Goal: Transaction & Acquisition: Purchase product/service

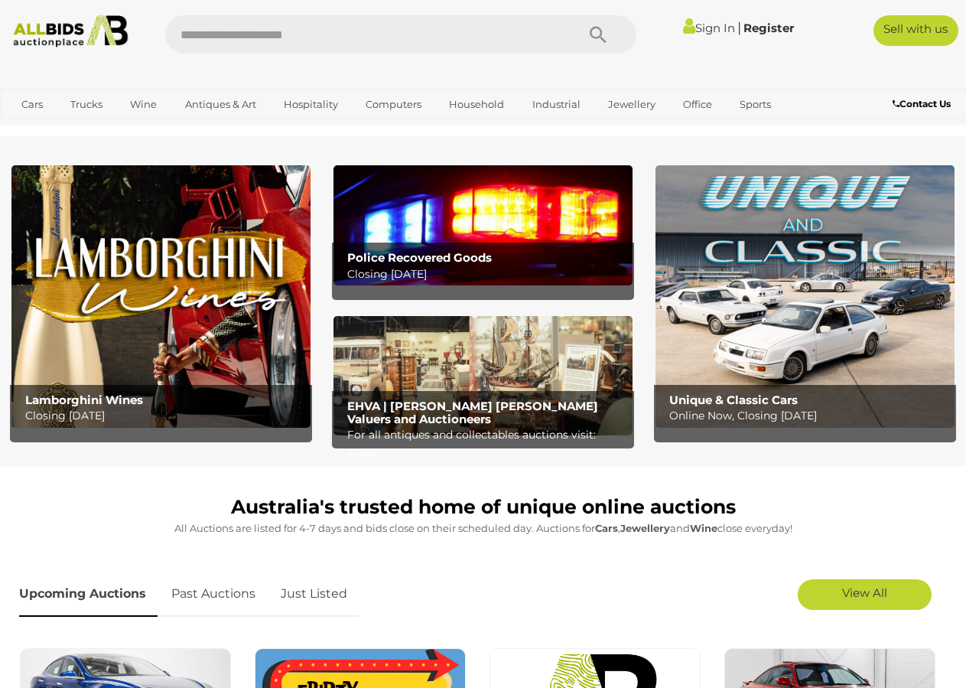
scroll to position [612, 0]
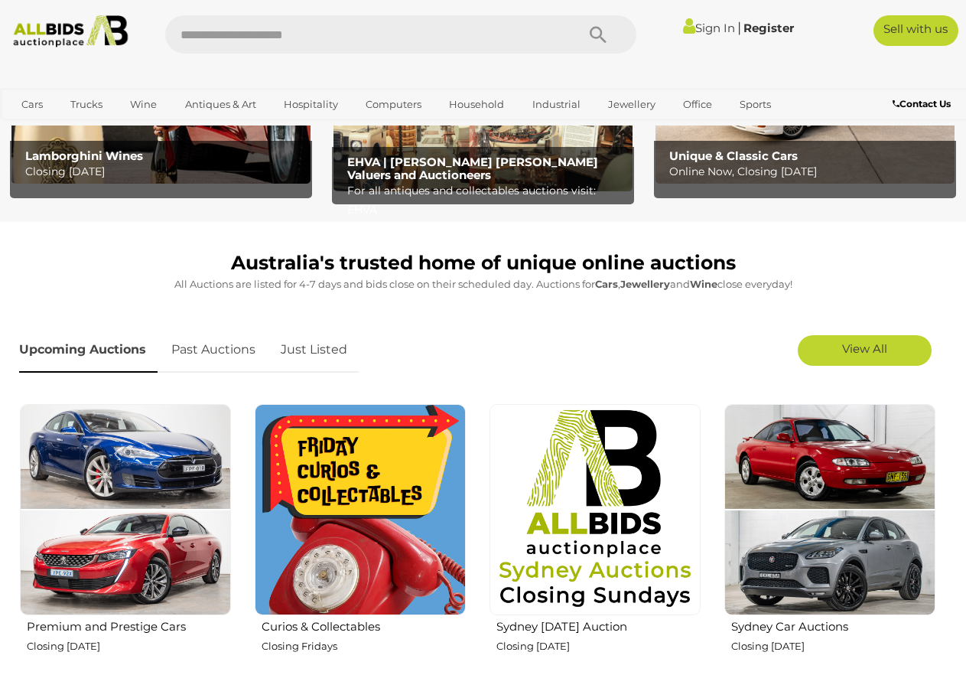
scroll to position [153, 0]
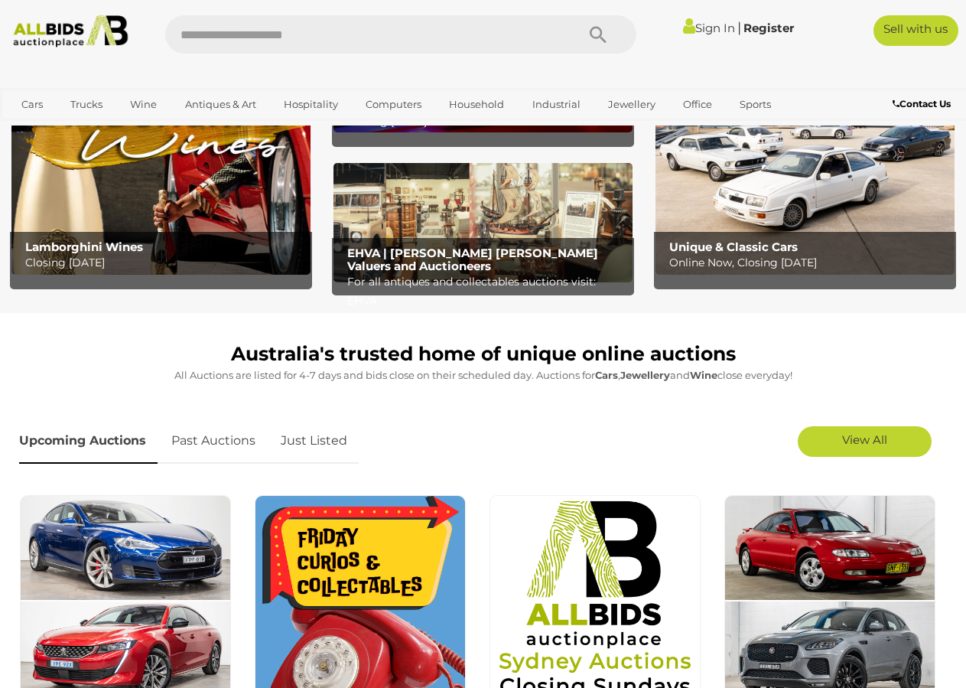
click at [92, 24] on img at bounding box center [71, 31] width 128 height 32
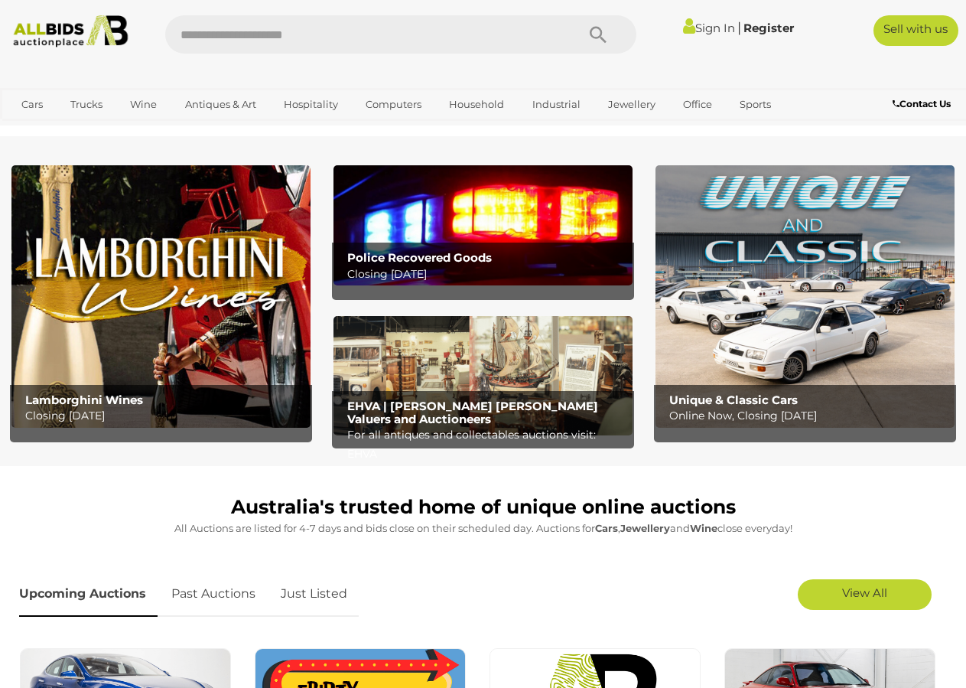
click at [284, 33] on input "text" at bounding box center [363, 34] width 396 height 38
drag, startPoint x: 263, startPoint y: 41, endPoint x: 425, endPoint y: 148, distance: 194.3
click at [265, 40] on input "text" at bounding box center [363, 34] width 396 height 38
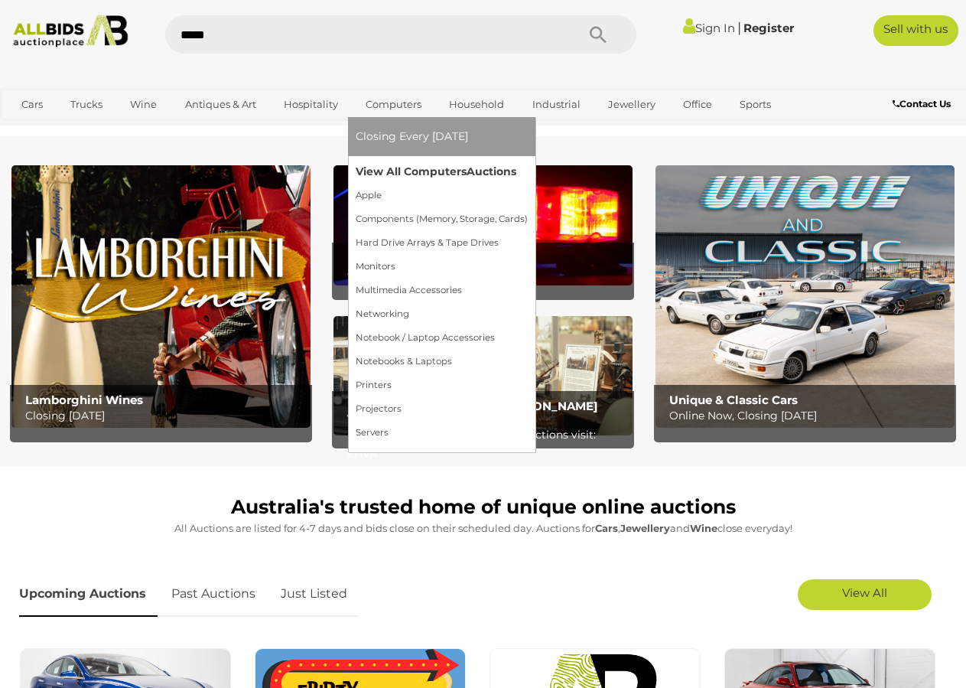
type input "******"
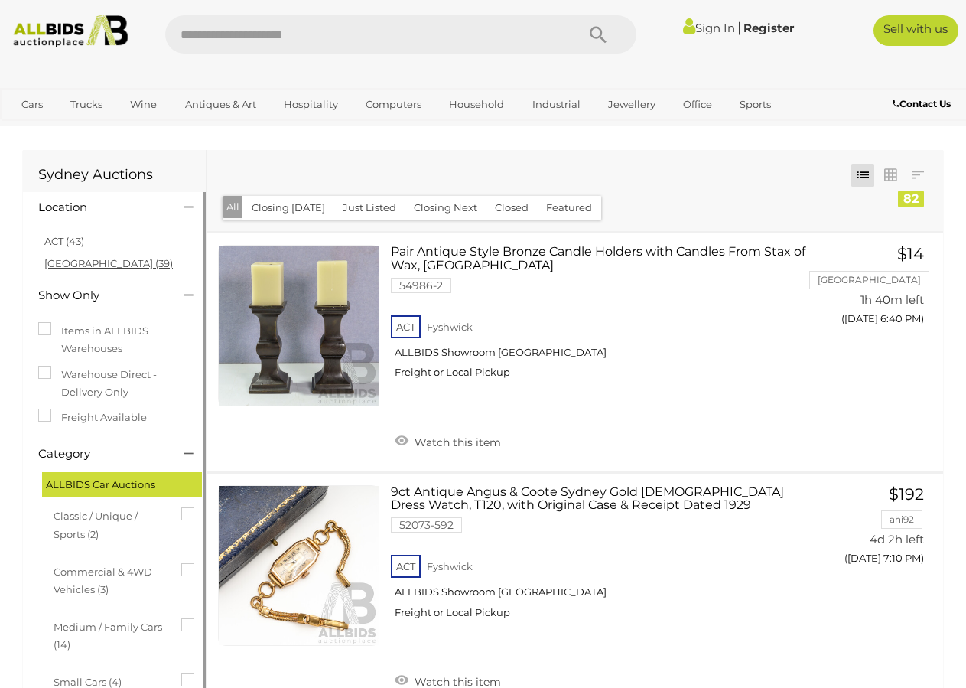
click at [58, 265] on link "NSW (39)" at bounding box center [108, 263] width 128 height 12
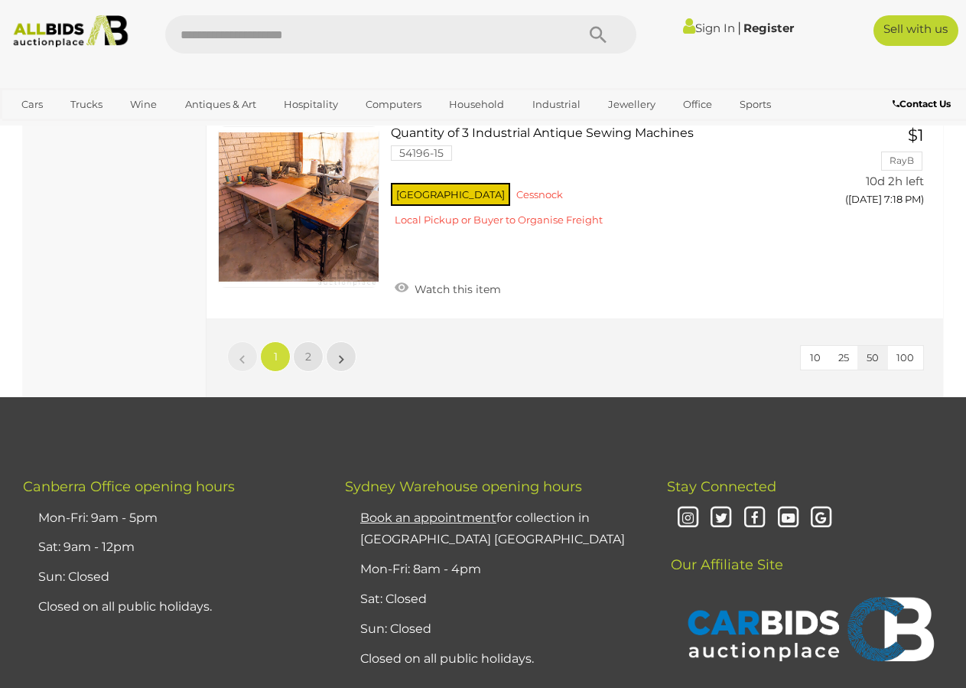
scroll to position [11386, 0]
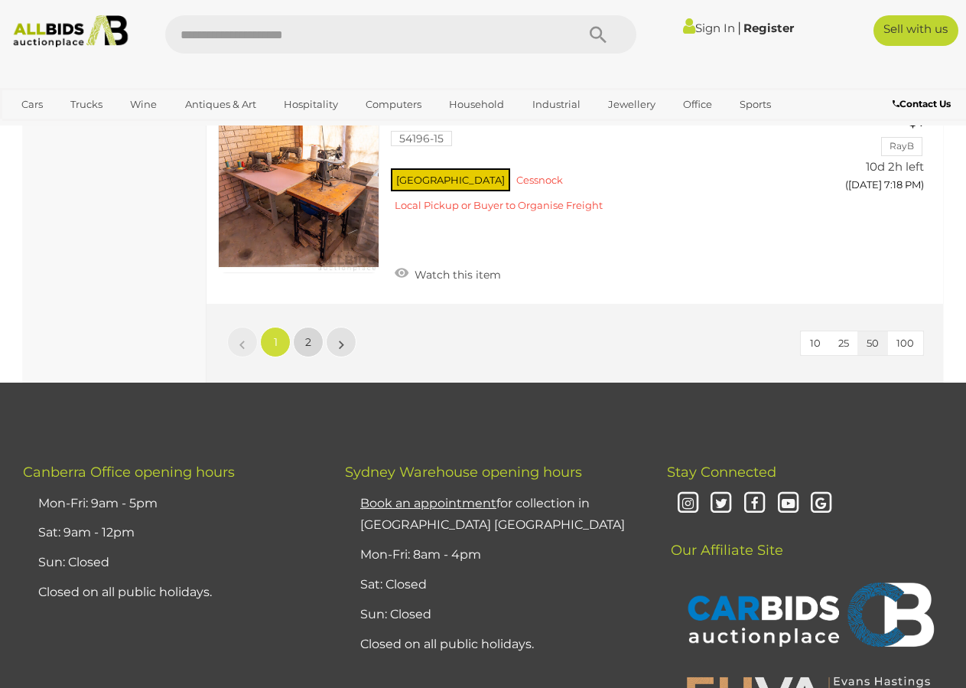
click at [310, 349] on span "2" at bounding box center [308, 342] width 6 height 14
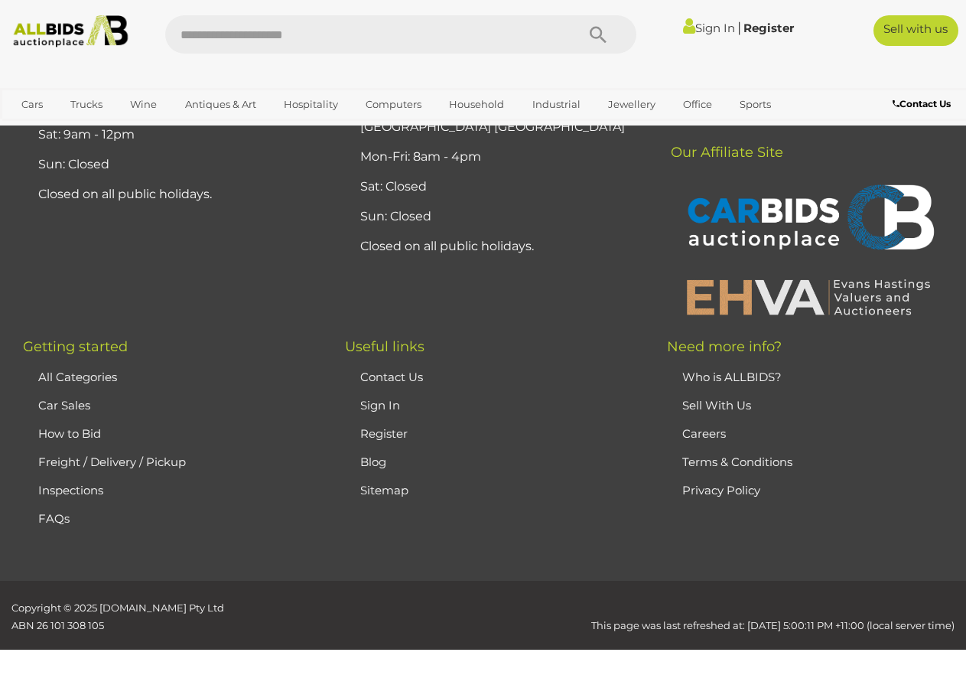
scroll to position [0, 0]
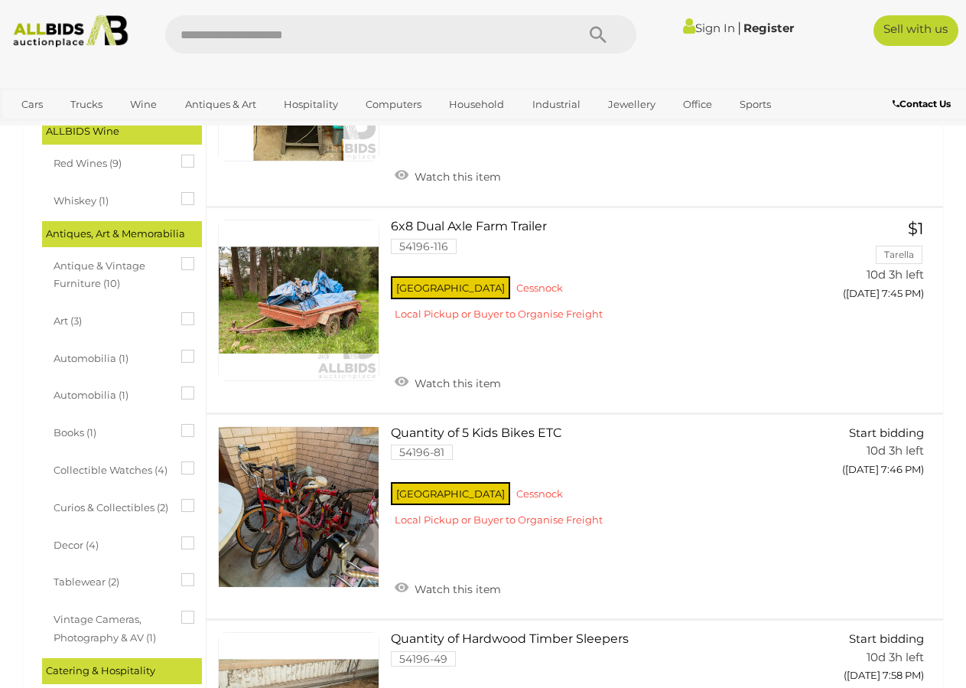
scroll to position [688, 0]
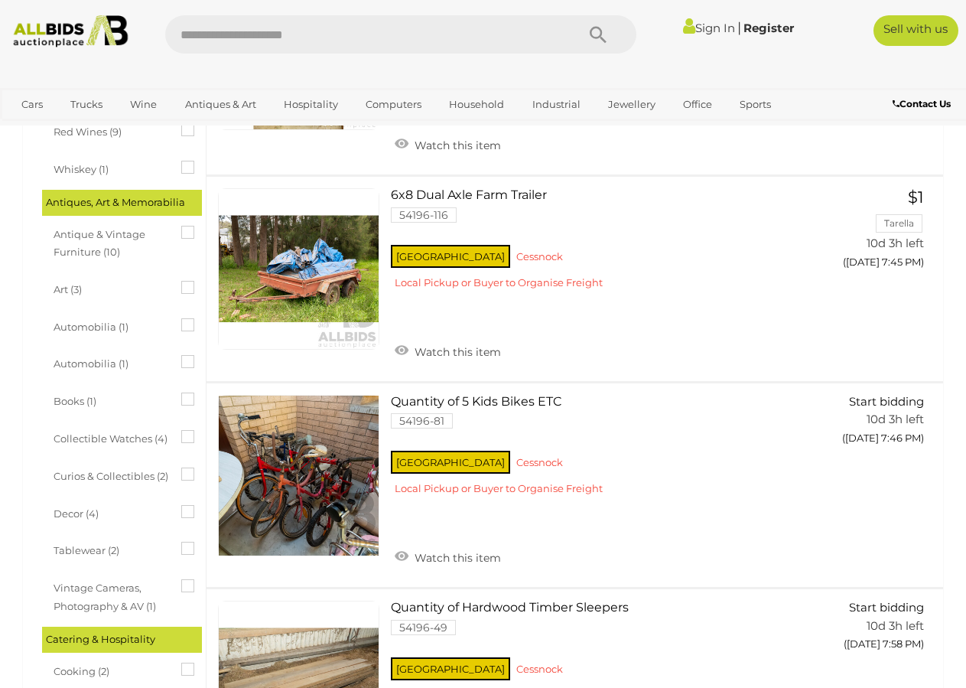
click at [104, 234] on span "Antique & Vintage Furniture (10)" at bounding box center [111, 242] width 115 height 40
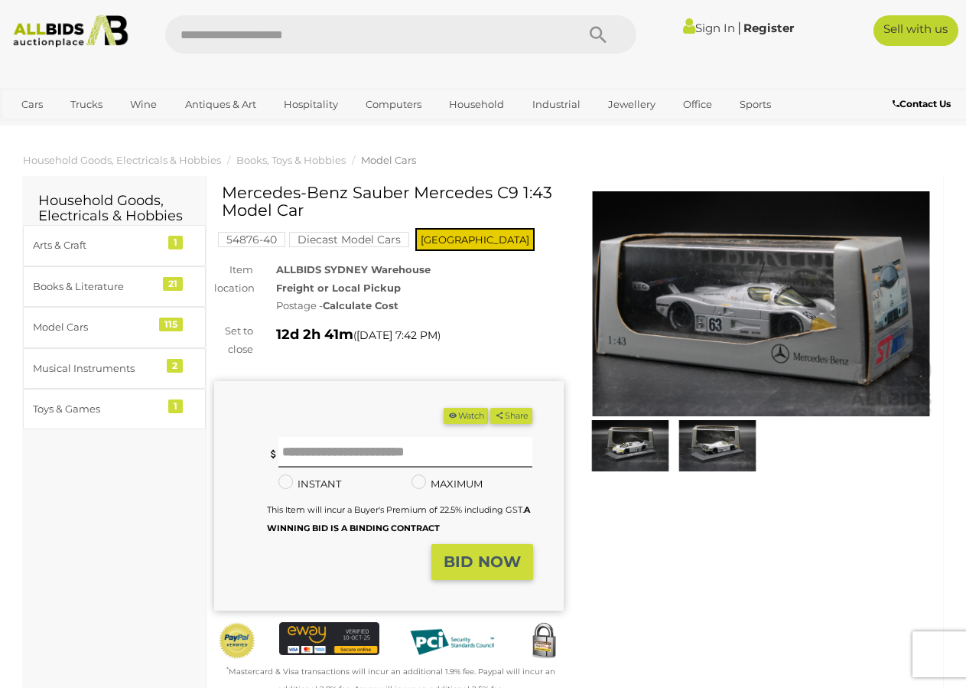
click at [776, 313] on img at bounding box center [762, 303] width 350 height 225
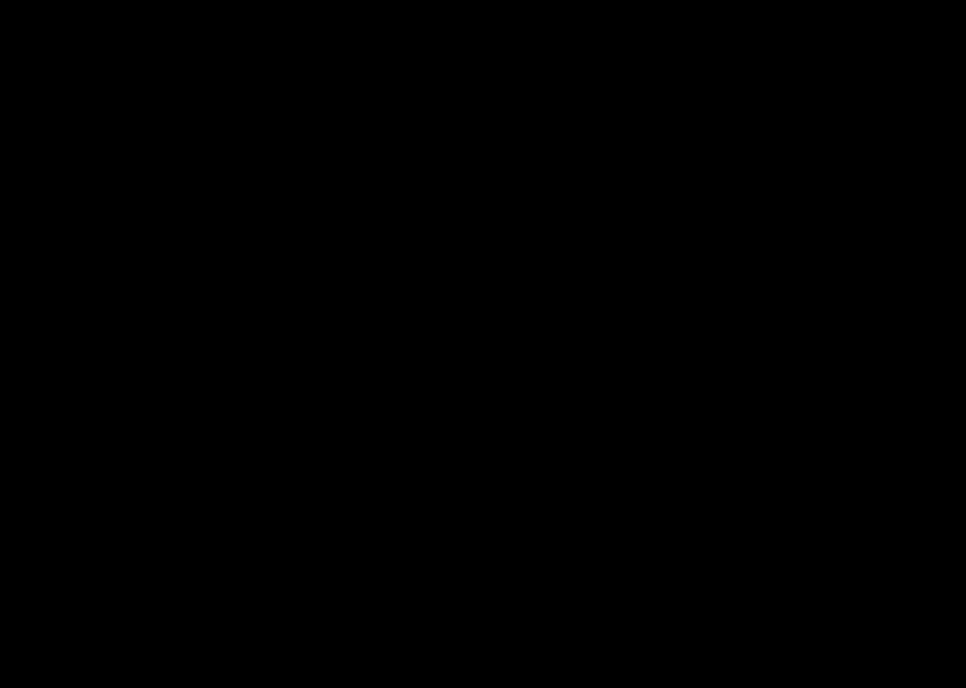
click at [776, 313] on div at bounding box center [483, 302] width 966 height 532
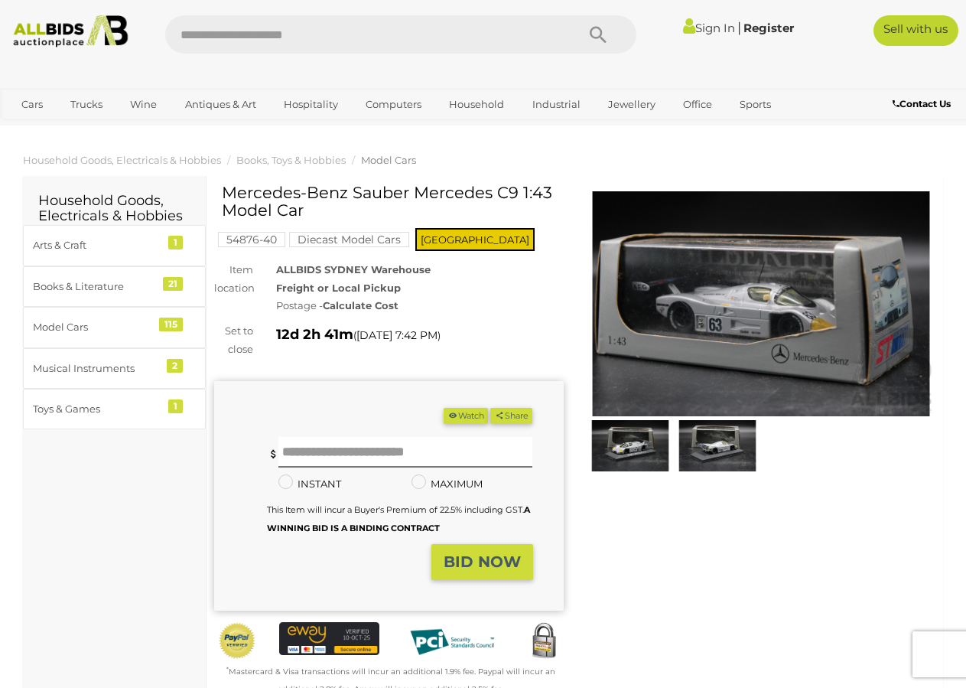
click at [763, 333] on img at bounding box center [762, 303] width 350 height 225
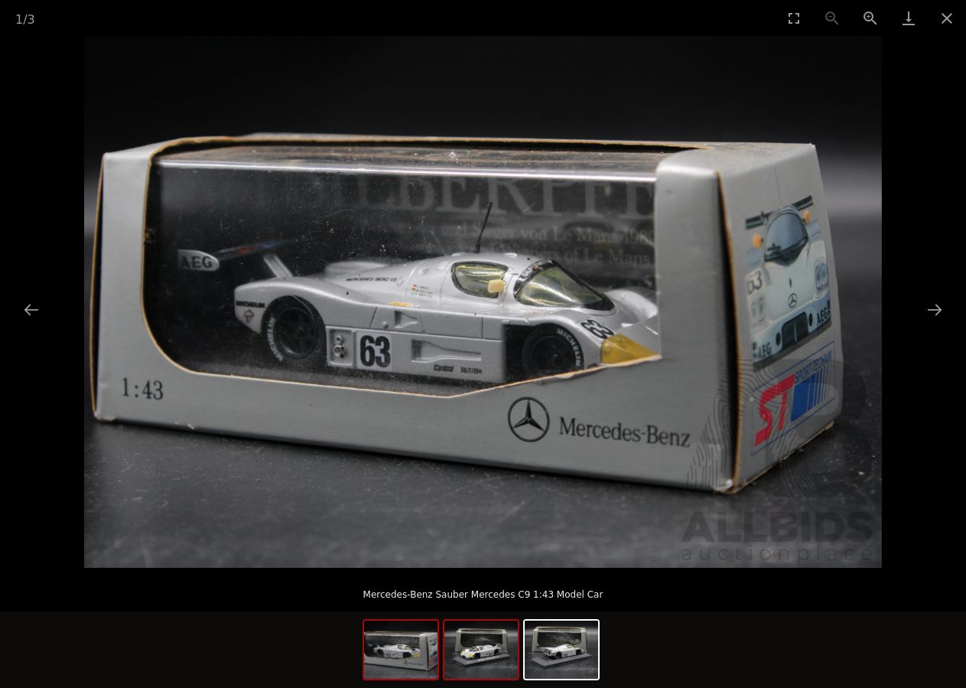
click at [463, 665] on img at bounding box center [480, 649] width 73 height 58
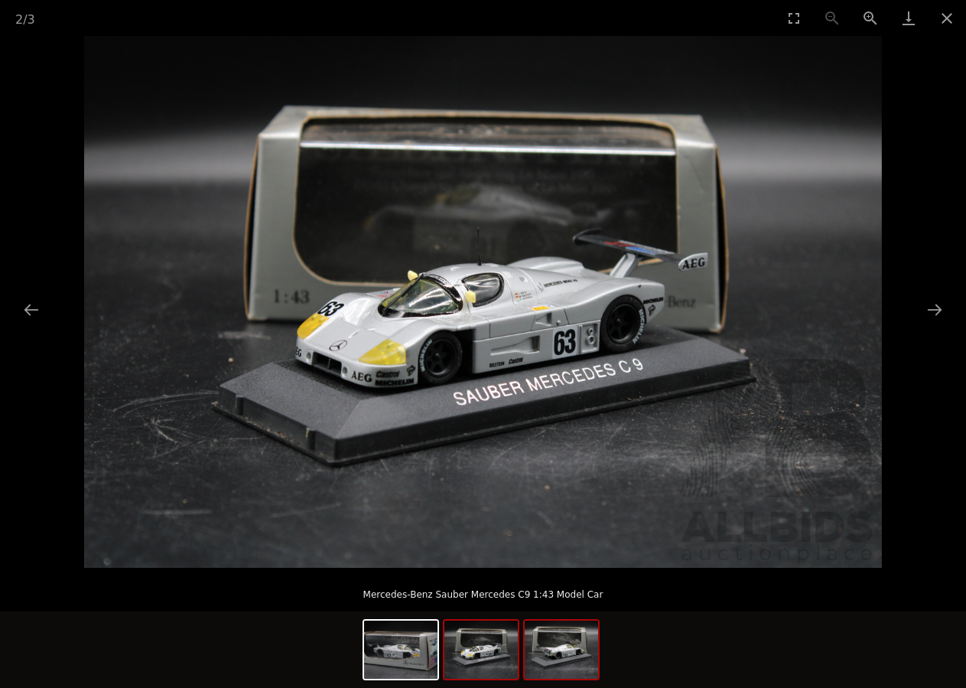
click at [538, 658] on img at bounding box center [561, 649] width 73 height 58
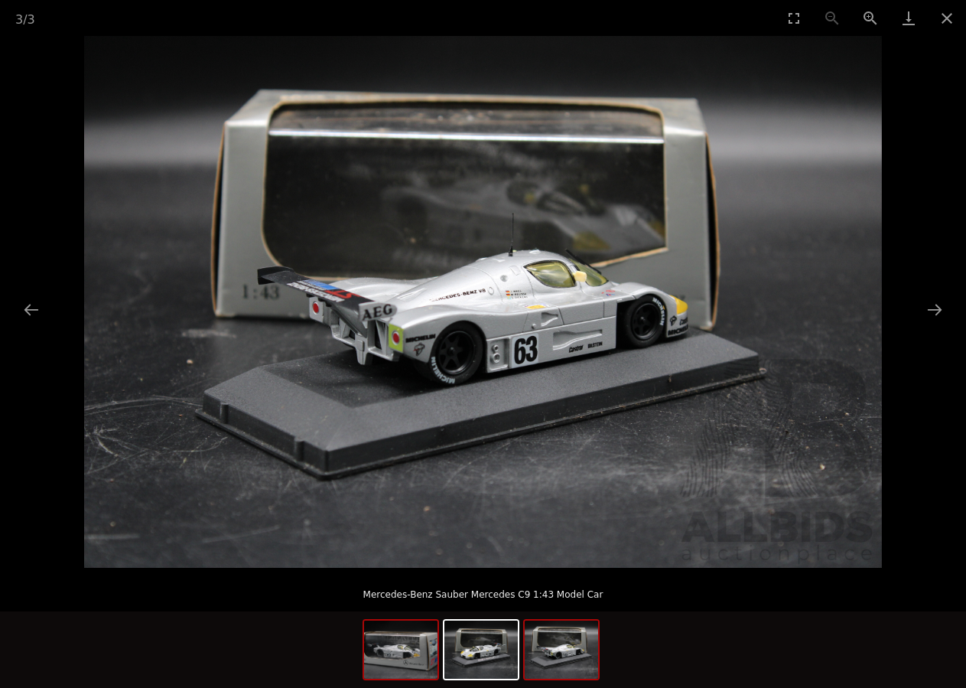
click at [416, 665] on img at bounding box center [400, 649] width 73 height 58
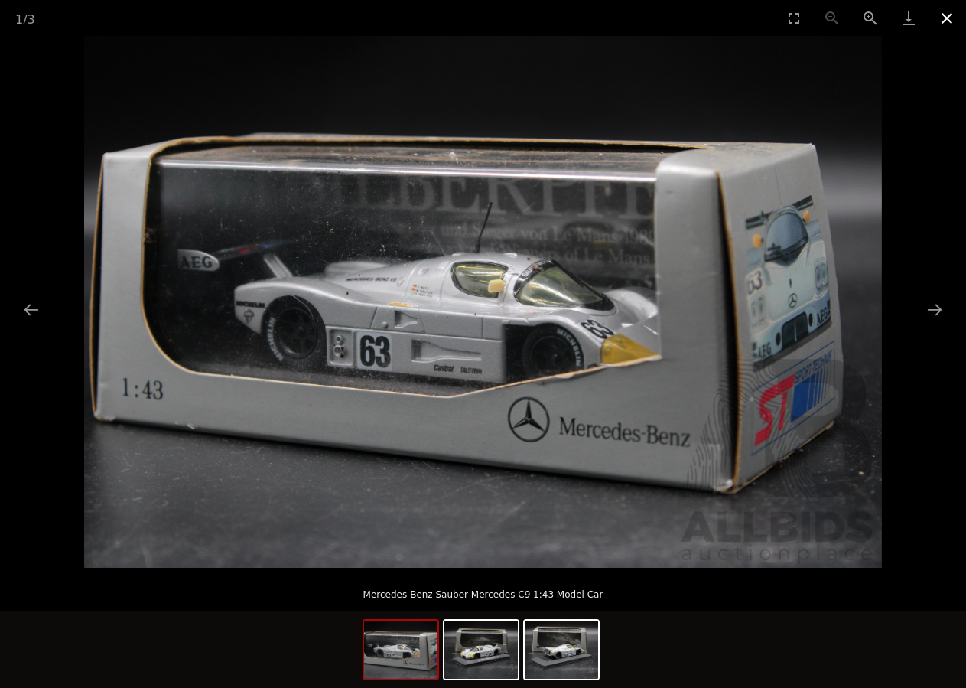
click at [950, 24] on button "Close gallery" at bounding box center [947, 18] width 38 height 36
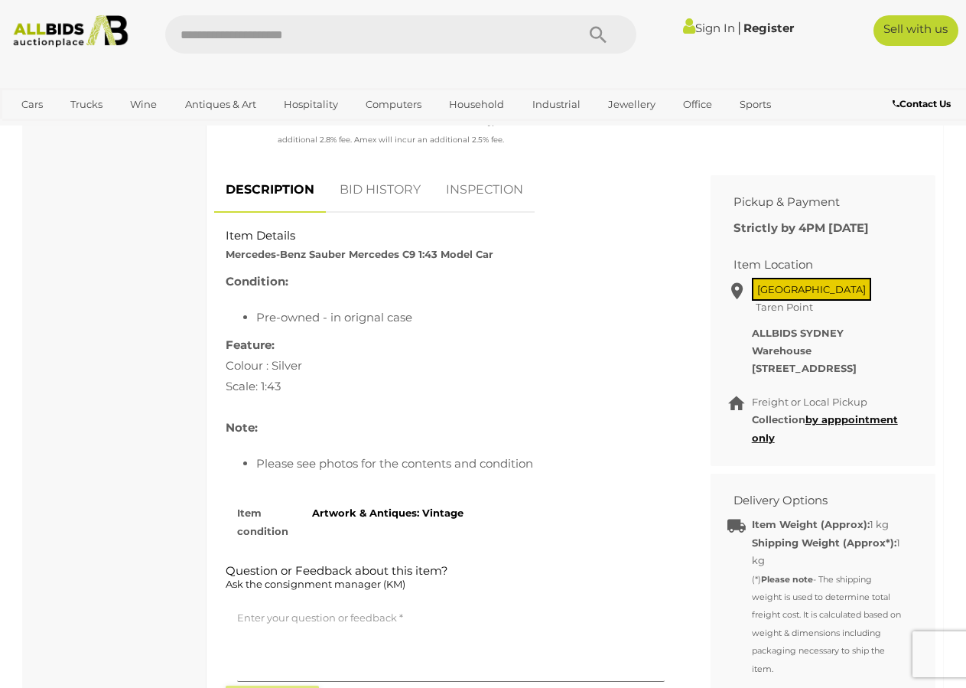
scroll to position [688, 0]
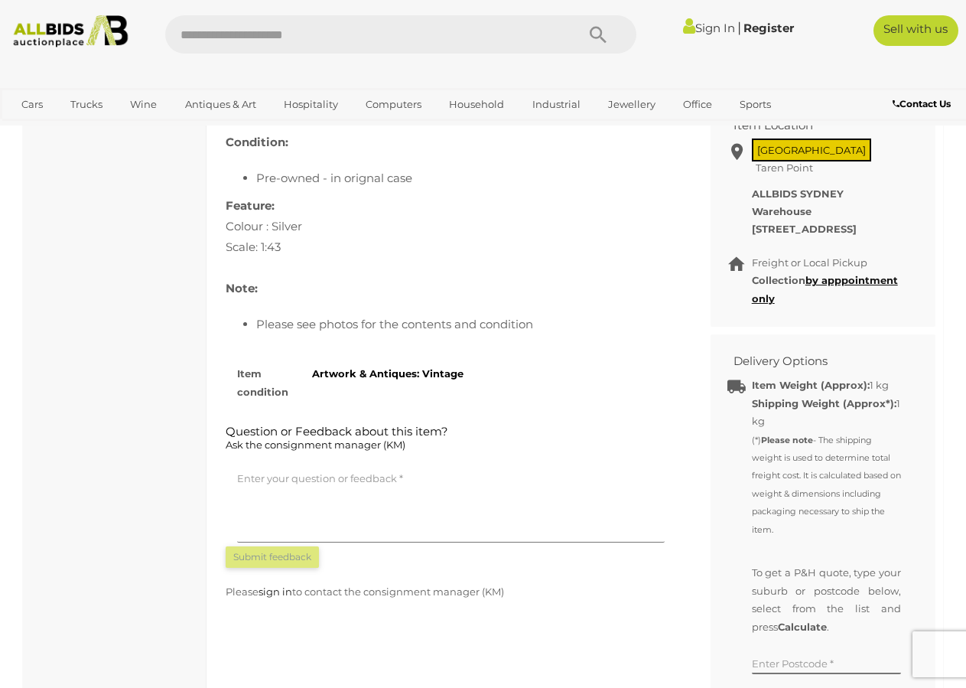
drag, startPoint x: 353, startPoint y: 399, endPoint x: 571, endPoint y: 365, distance: 219.9
click at [570, 350] on div "Condition: Pre-owned - in orignal case Feature: Colour : Silver Scale: 1:43 Not…" at bounding box center [450, 241] width 473 height 218
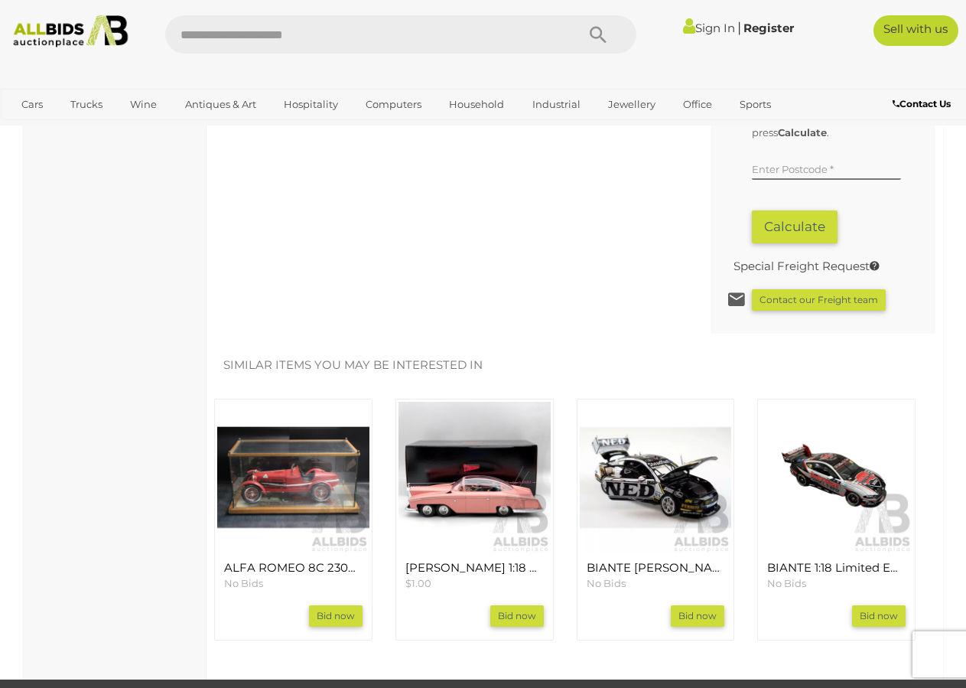
scroll to position [1071, 0]
